Goal: Task Accomplishment & Management: Use online tool/utility

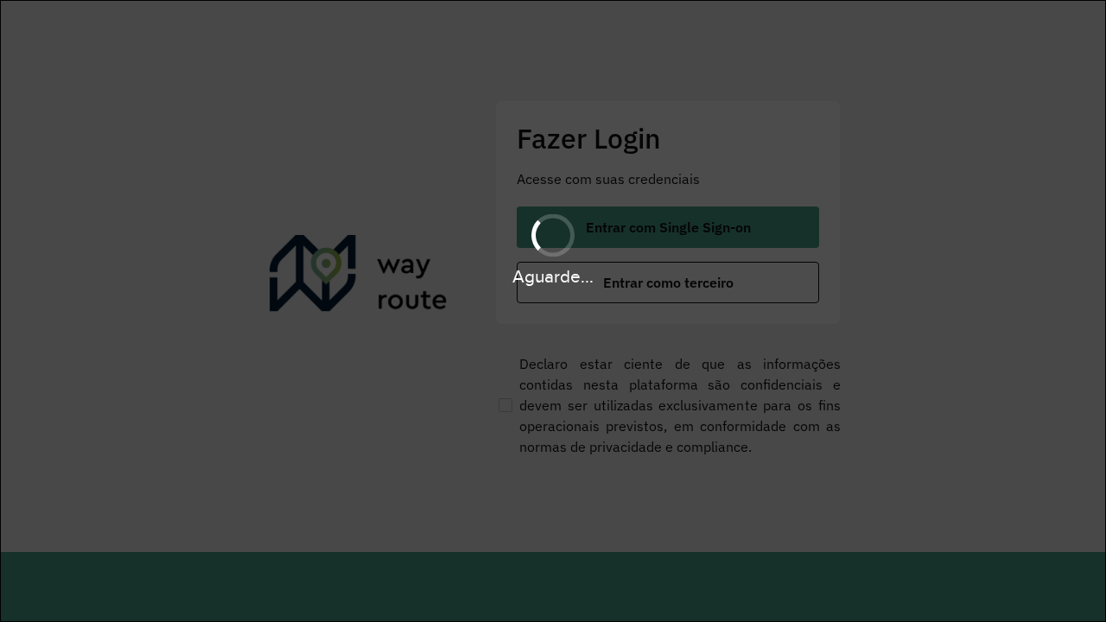
scroll to position [0, 2]
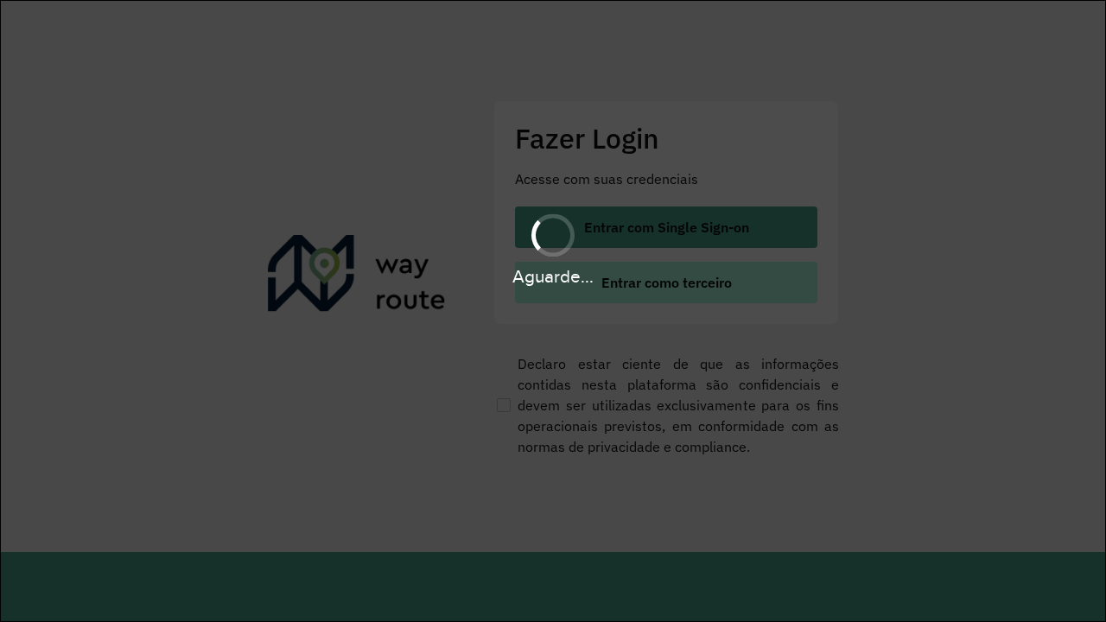
click at [666, 283] on span "Entrar como terceiro" at bounding box center [667, 283] width 131 height 14
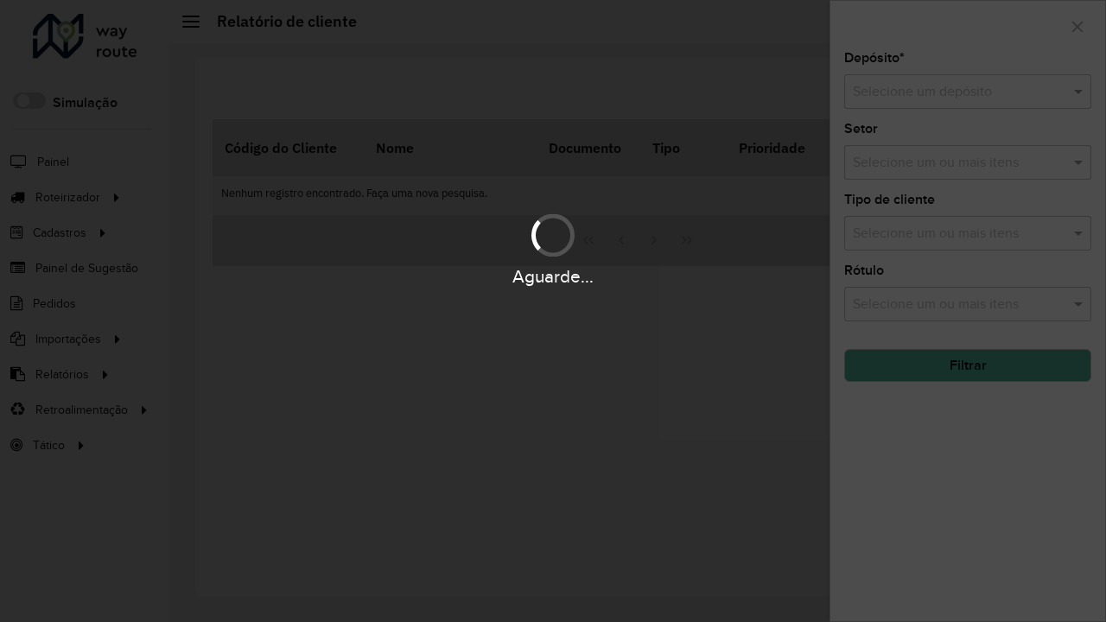
click at [951, 92] on input "text" at bounding box center [950, 92] width 195 height 21
